Goal: Contribute content: Contribute content

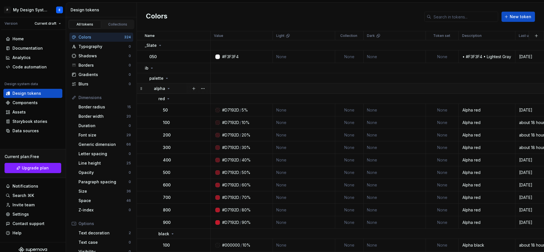
click at [167, 87] on icon at bounding box center [168, 88] width 5 height 5
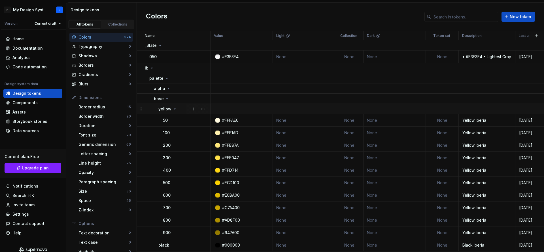
click at [173, 109] on icon at bounding box center [175, 109] width 5 height 5
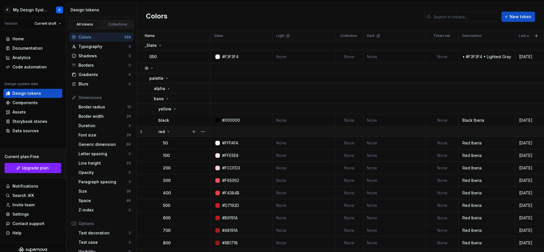
click at [169, 133] on icon at bounding box center [168, 131] width 5 height 5
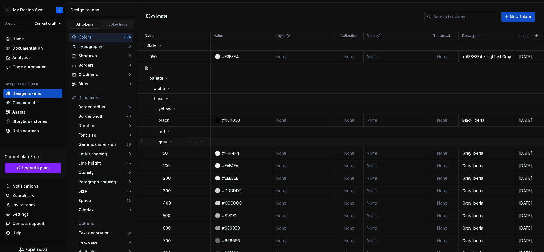
click at [170, 142] on icon at bounding box center [170, 141] width 5 height 5
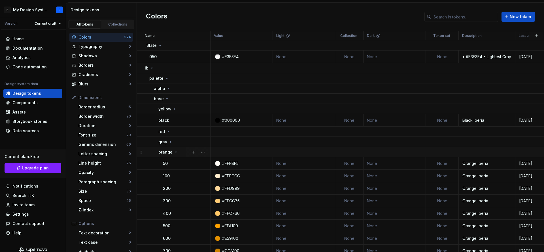
drag, startPoint x: 169, startPoint y: 153, endPoint x: 172, endPoint y: 153, distance: 2.8
click at [169, 153] on p "orange" at bounding box center [165, 152] width 14 height 6
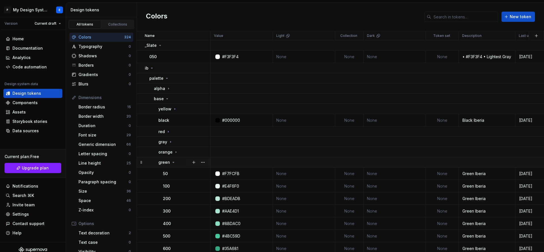
click at [174, 159] on td "green" at bounding box center [174, 162] width 74 height 10
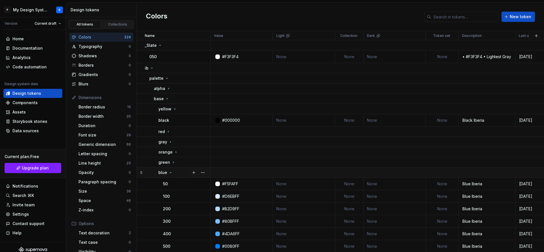
drag, startPoint x: 170, startPoint y: 170, endPoint x: 170, endPoint y: 176, distance: 6.2
click at [170, 170] on div "blue" at bounding box center [165, 172] width 14 height 6
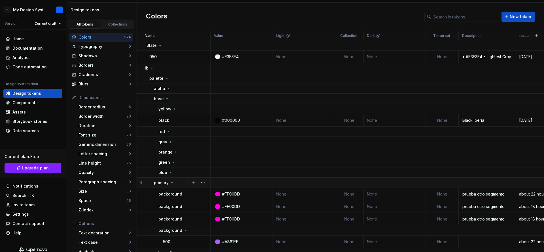
click at [170, 181] on icon at bounding box center [172, 182] width 5 height 5
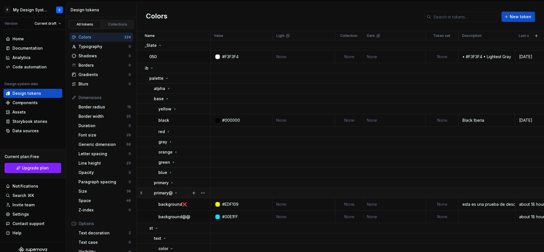
click at [175, 193] on icon at bounding box center [176, 192] width 5 height 5
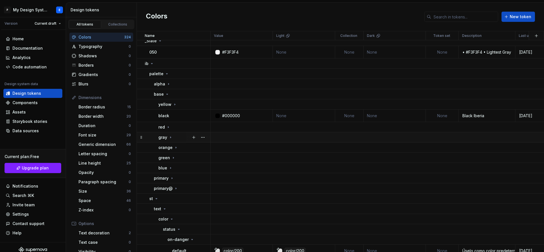
scroll to position [7, 0]
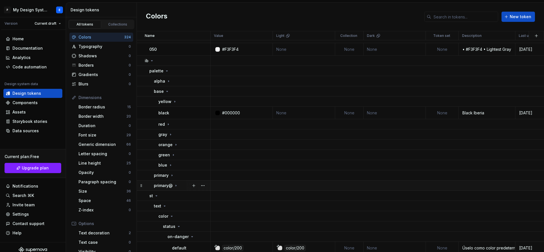
click at [177, 185] on icon at bounding box center [176, 185] width 5 height 5
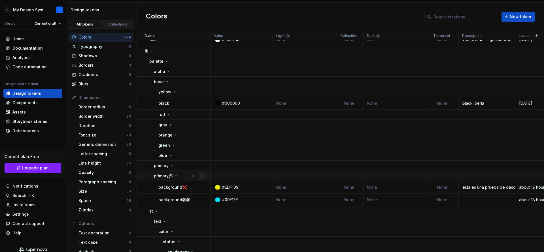
scroll to position [19, 0]
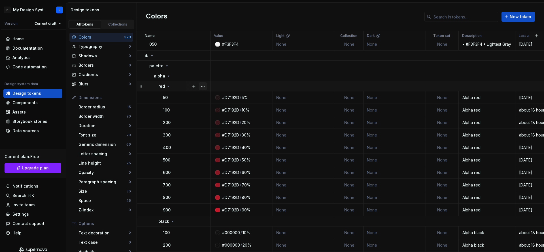
scroll to position [12, 0]
click at [166, 86] on icon at bounding box center [168, 86] width 5 height 5
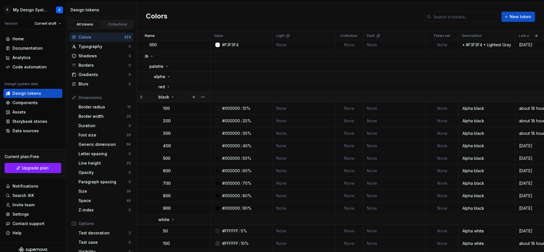
click at [169, 97] on div "black" at bounding box center [166, 97] width 16 height 6
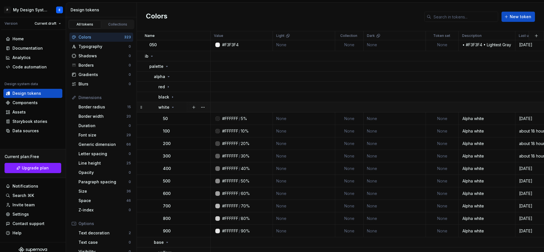
drag, startPoint x: 172, startPoint y: 105, endPoint x: 172, endPoint y: 108, distance: 3.4
click at [172, 105] on icon at bounding box center [173, 107] width 5 height 5
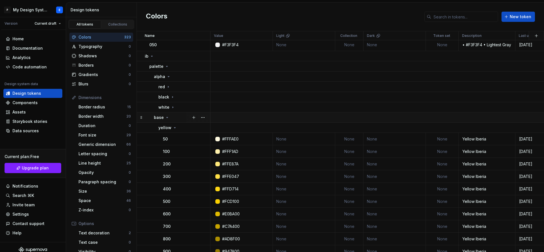
drag, startPoint x: 171, startPoint y: 112, endPoint x: 170, endPoint y: 116, distance: 4.1
click at [171, 113] on td "base" at bounding box center [174, 117] width 74 height 10
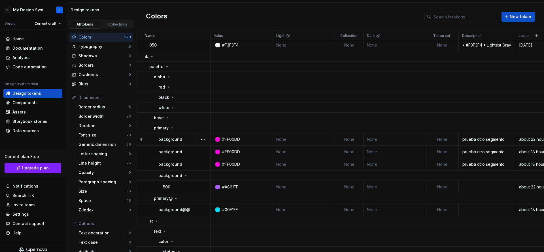
scroll to position [12, 2]
click at [165, 65] on icon at bounding box center [167, 66] width 5 height 5
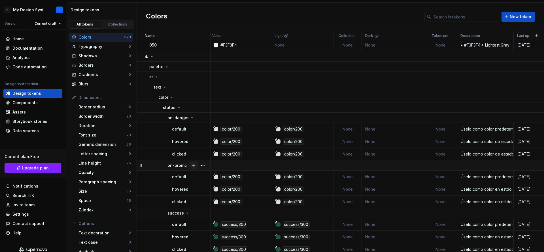
click at [190, 167] on button "button" at bounding box center [194, 165] width 8 height 8
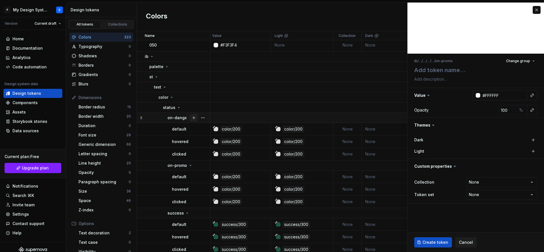
click at [190, 119] on button "button" at bounding box center [194, 118] width 8 height 8
click at [183, 118] on p "on-danger" at bounding box center [177, 118] width 21 height 6
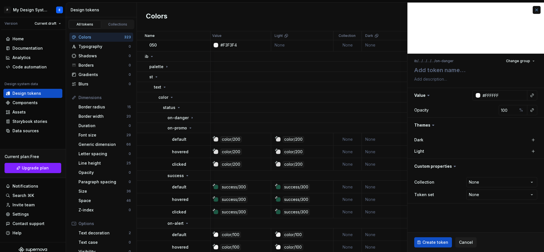
click at [536, 9] on button "button" at bounding box center [537, 10] width 8 height 8
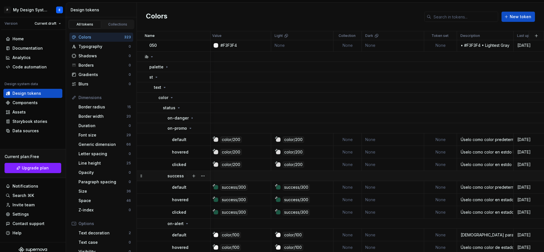
click at [188, 176] on div at bounding box center [198, 176] width 24 height 10
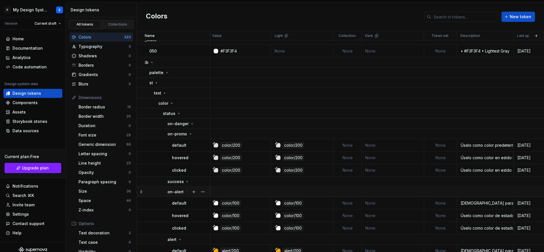
click at [186, 190] on div at bounding box center [198, 191] width 24 height 10
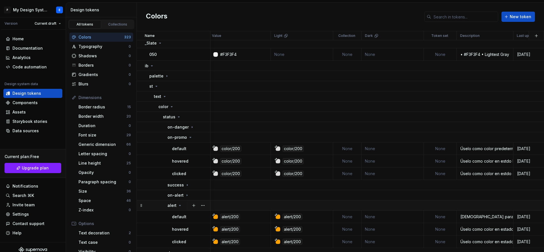
click at [180, 203] on icon at bounding box center [180, 205] width 5 height 5
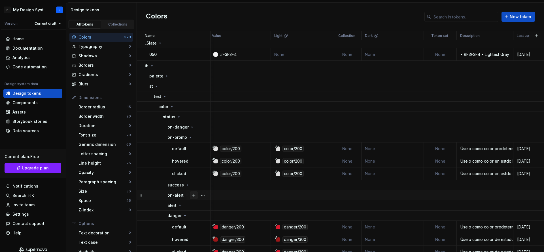
scroll to position [23, 2]
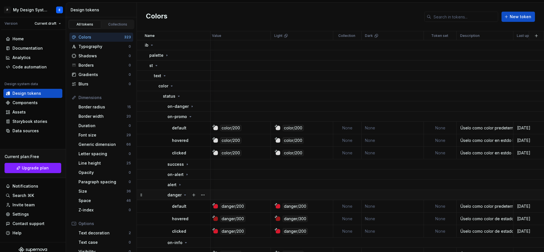
click at [183, 196] on icon at bounding box center [185, 194] width 5 height 5
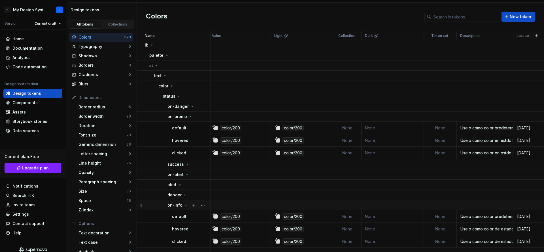
click at [184, 204] on icon at bounding box center [186, 205] width 5 height 5
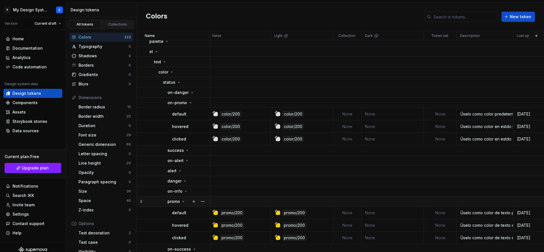
click at [183, 201] on icon at bounding box center [183, 201] width 1 height 1
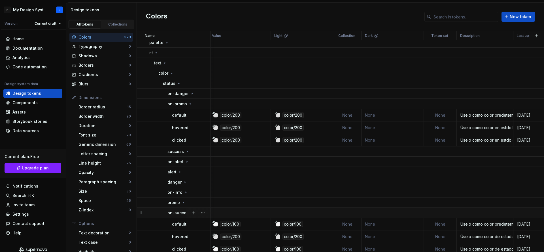
click at [183, 211] on p "on-success" at bounding box center [179, 213] width 24 height 6
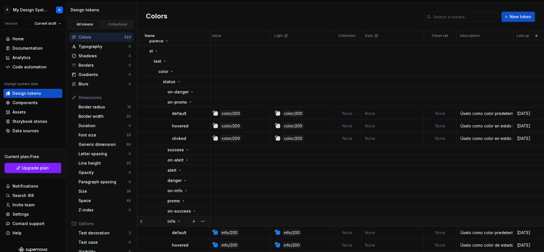
click at [177, 219] on icon at bounding box center [179, 221] width 5 height 5
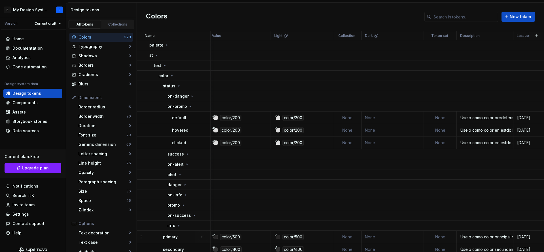
scroll to position [32, 2]
click at [188, 107] on div at bounding box center [198, 107] width 24 height 10
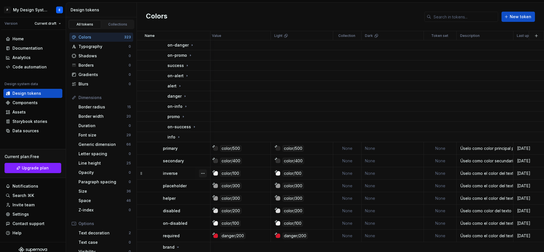
scroll to position [86, 2]
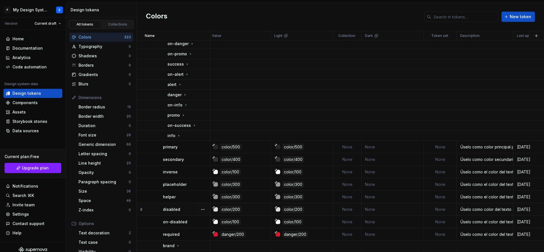
click at [175, 208] on p "disabled" at bounding box center [171, 209] width 17 height 6
type textarea "*"
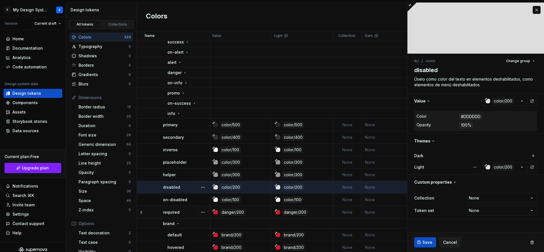
scroll to position [109, 2]
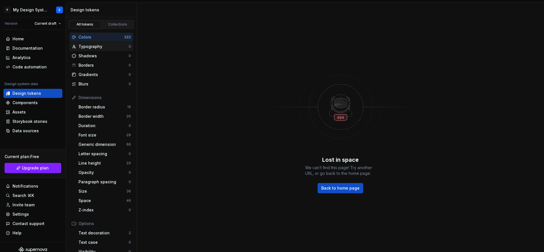
click at [102, 44] on div "Typography" at bounding box center [103, 47] width 50 height 6
click at [103, 37] on div "Colors" at bounding box center [101, 37] width 46 height 6
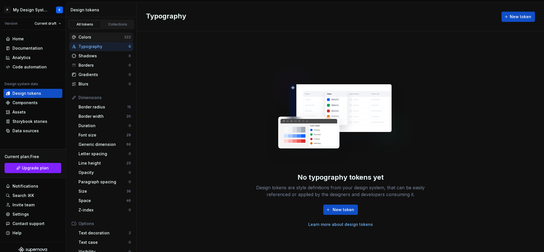
click at [94, 37] on div "Colors" at bounding box center [101, 37] width 46 height 6
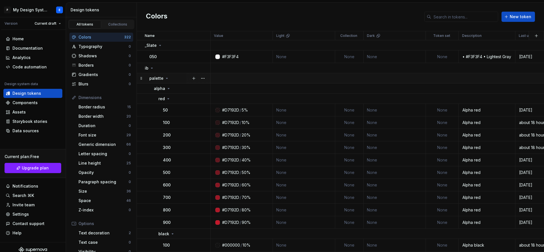
click at [165, 79] on icon at bounding box center [167, 78] width 5 height 5
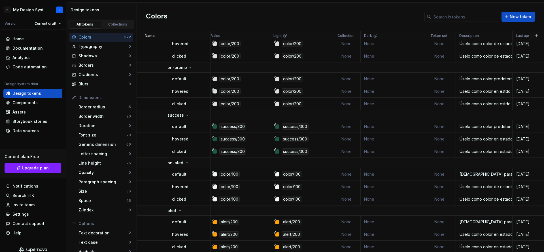
scroll to position [0, 3]
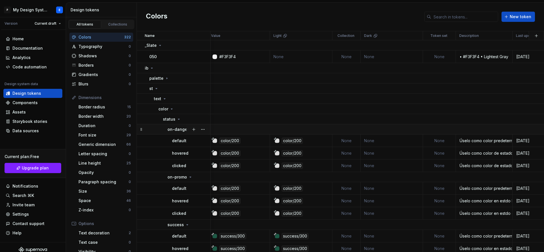
click at [189, 130] on div at bounding box center [198, 129] width 24 height 10
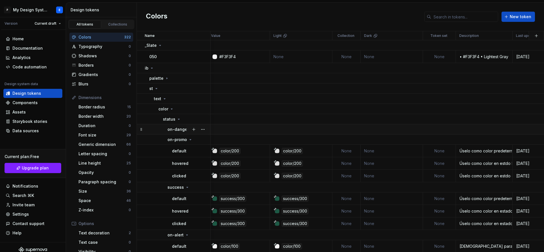
scroll to position [0, 3]
click at [178, 117] on icon at bounding box center [179, 119] width 5 height 5
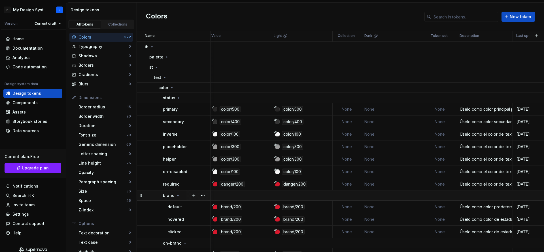
click at [176, 194] on icon at bounding box center [178, 195] width 5 height 5
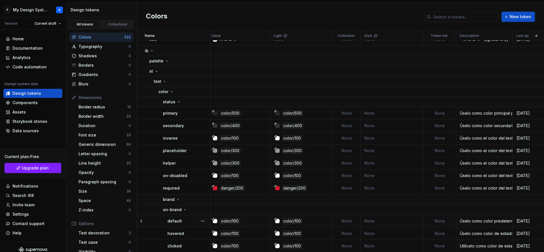
click at [179, 215] on td "default" at bounding box center [174, 221] width 74 height 12
drag, startPoint x: 180, startPoint y: 215, endPoint x: 183, endPoint y: 212, distance: 4.4
click at [181, 213] on td "on-brand" at bounding box center [174, 210] width 74 height 10
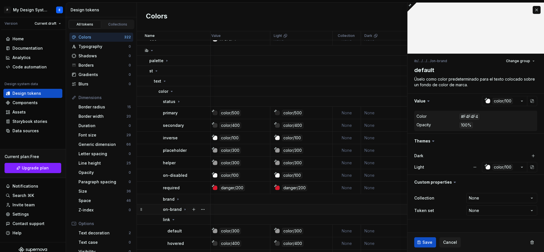
click at [183, 211] on div "on-brand" at bounding box center [175, 209] width 24 height 6
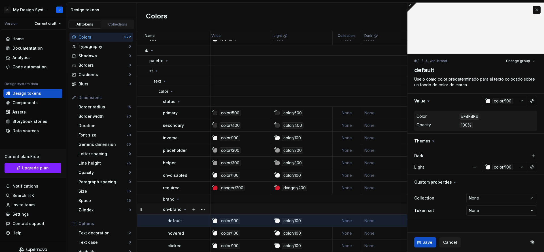
scroll to position [15, 3]
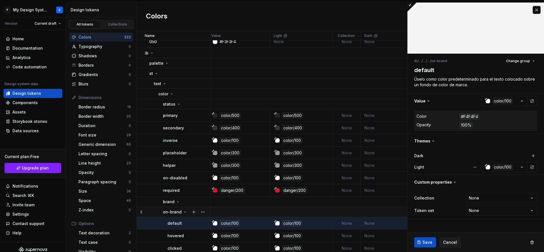
drag, startPoint x: 183, startPoint y: 212, endPoint x: 183, endPoint y: 215, distance: 3.4
click at [184, 212] on icon at bounding box center [184, 211] width 1 height 1
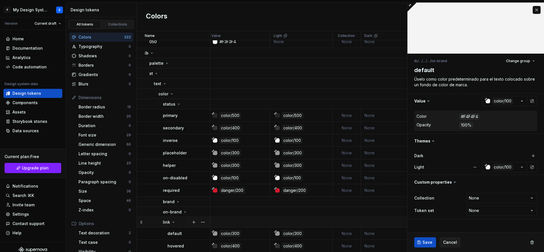
click at [176, 221] on div "link" at bounding box center [186, 222] width 47 height 6
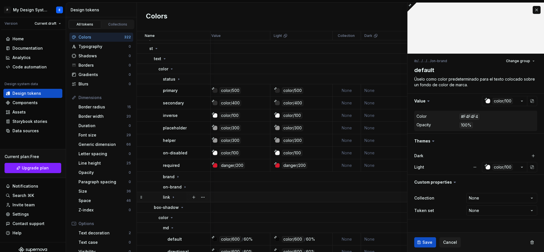
scroll to position [48, 3]
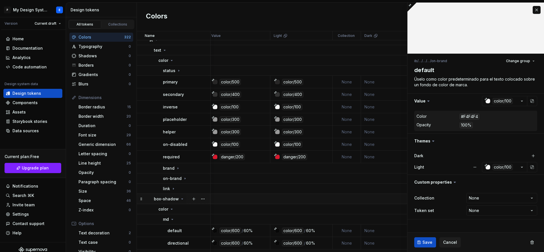
click at [180, 198] on icon at bounding box center [182, 198] width 5 height 5
click at [165, 207] on icon at bounding box center [166, 209] width 5 height 5
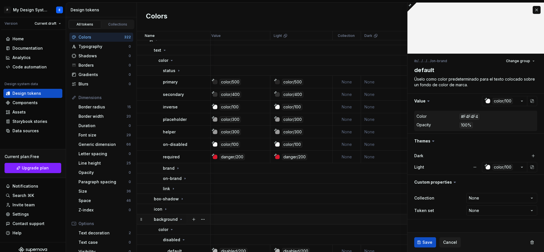
click at [179, 218] on icon at bounding box center [181, 219] width 5 height 5
click at [167, 228] on icon at bounding box center [167, 229] width 5 height 5
drag, startPoint x: 168, startPoint y: 239, endPoint x: 177, endPoint y: 235, distance: 9.9
click at [168, 239] on icon at bounding box center [170, 239] width 5 height 5
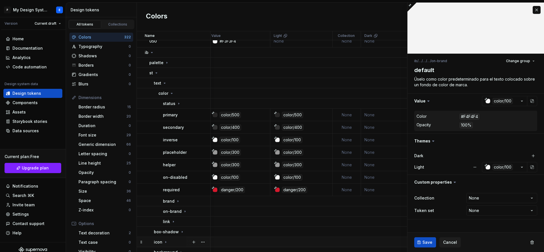
scroll to position [15, 3]
click at [167, 62] on icon at bounding box center [167, 63] width 5 height 5
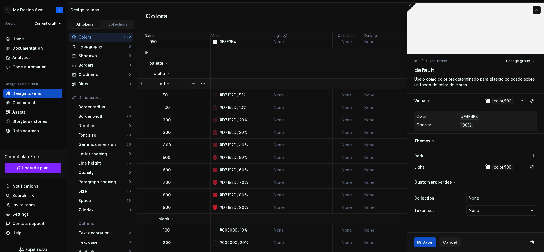
click at [167, 84] on icon at bounding box center [168, 83] width 5 height 5
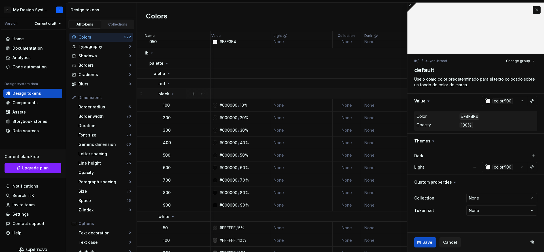
click at [168, 94] on p "black" at bounding box center [163, 94] width 11 height 6
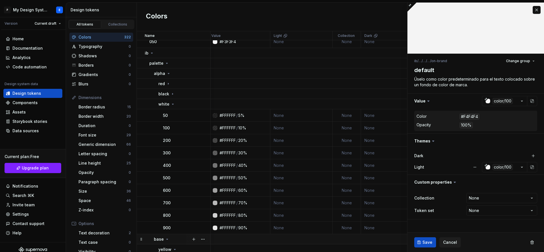
drag, startPoint x: 173, startPoint y: 102, endPoint x: 173, endPoint y: 109, distance: 6.5
click at [173, 103] on icon at bounding box center [173, 104] width 5 height 5
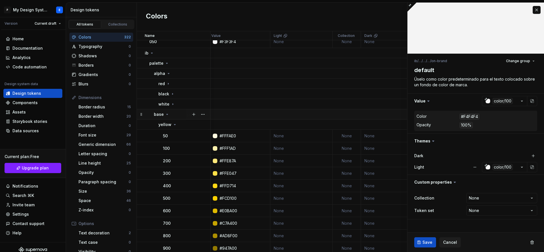
click at [169, 114] on icon at bounding box center [167, 114] width 5 height 5
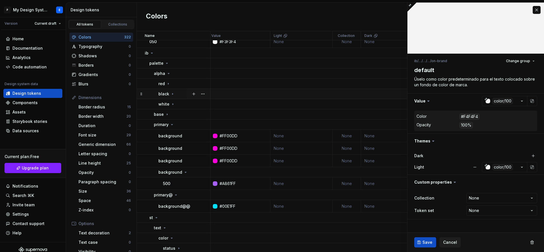
click at [171, 96] on div "black" at bounding box center [166, 94] width 16 height 6
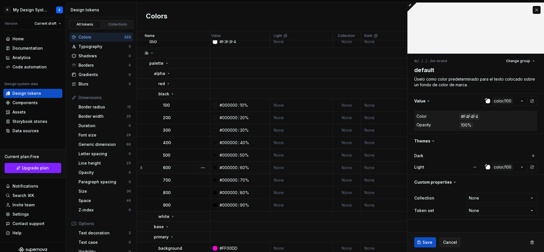
type textarea "*"
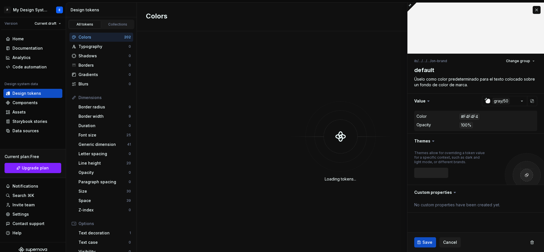
type textarea "*"
drag, startPoint x: 535, startPoint y: 12, endPoint x: 509, endPoint y: 16, distance: 26.5
click at [535, 12] on button "button" at bounding box center [537, 10] width 8 height 8
